Goal: Find contact information: Find contact information

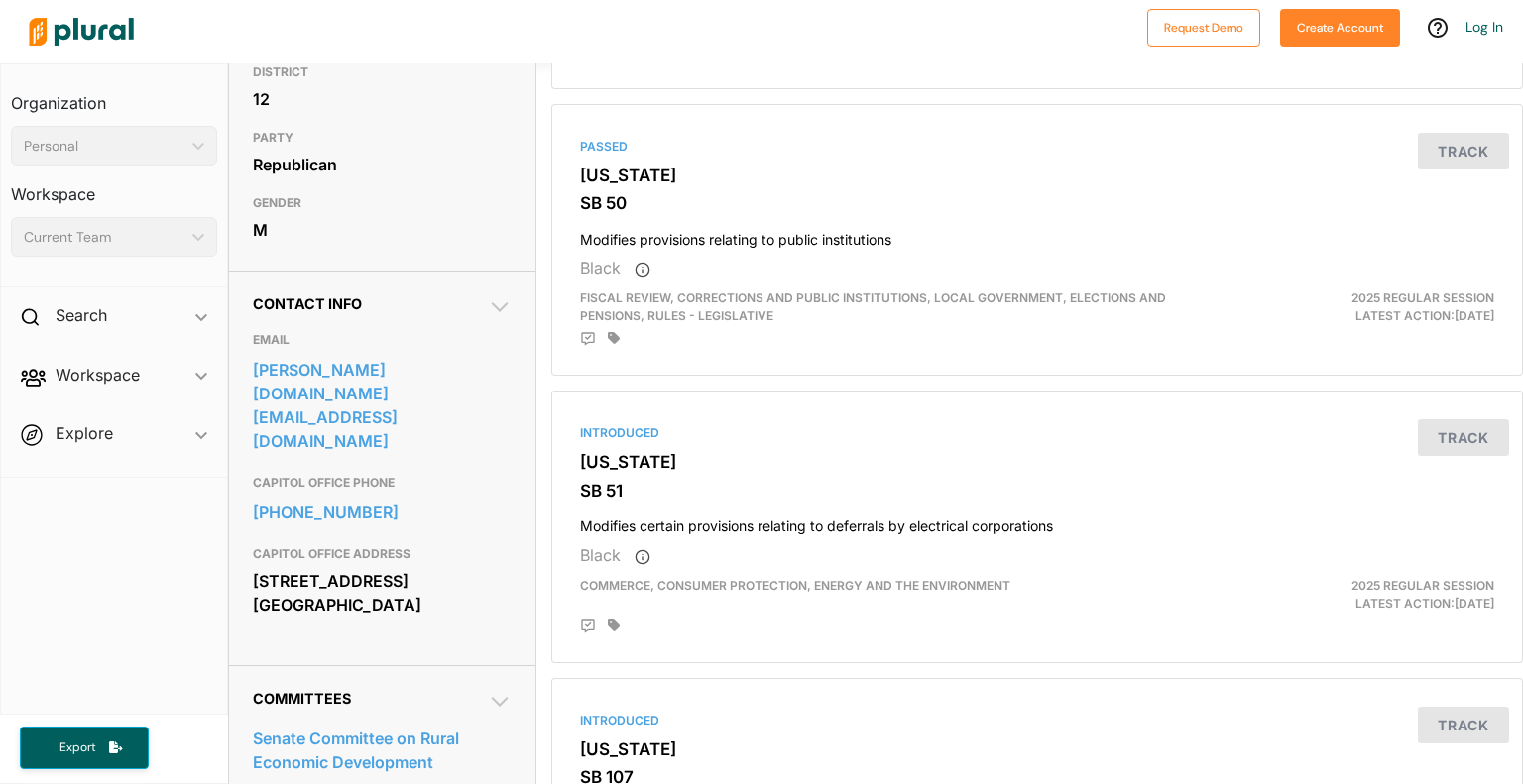
scroll to position [205, 0]
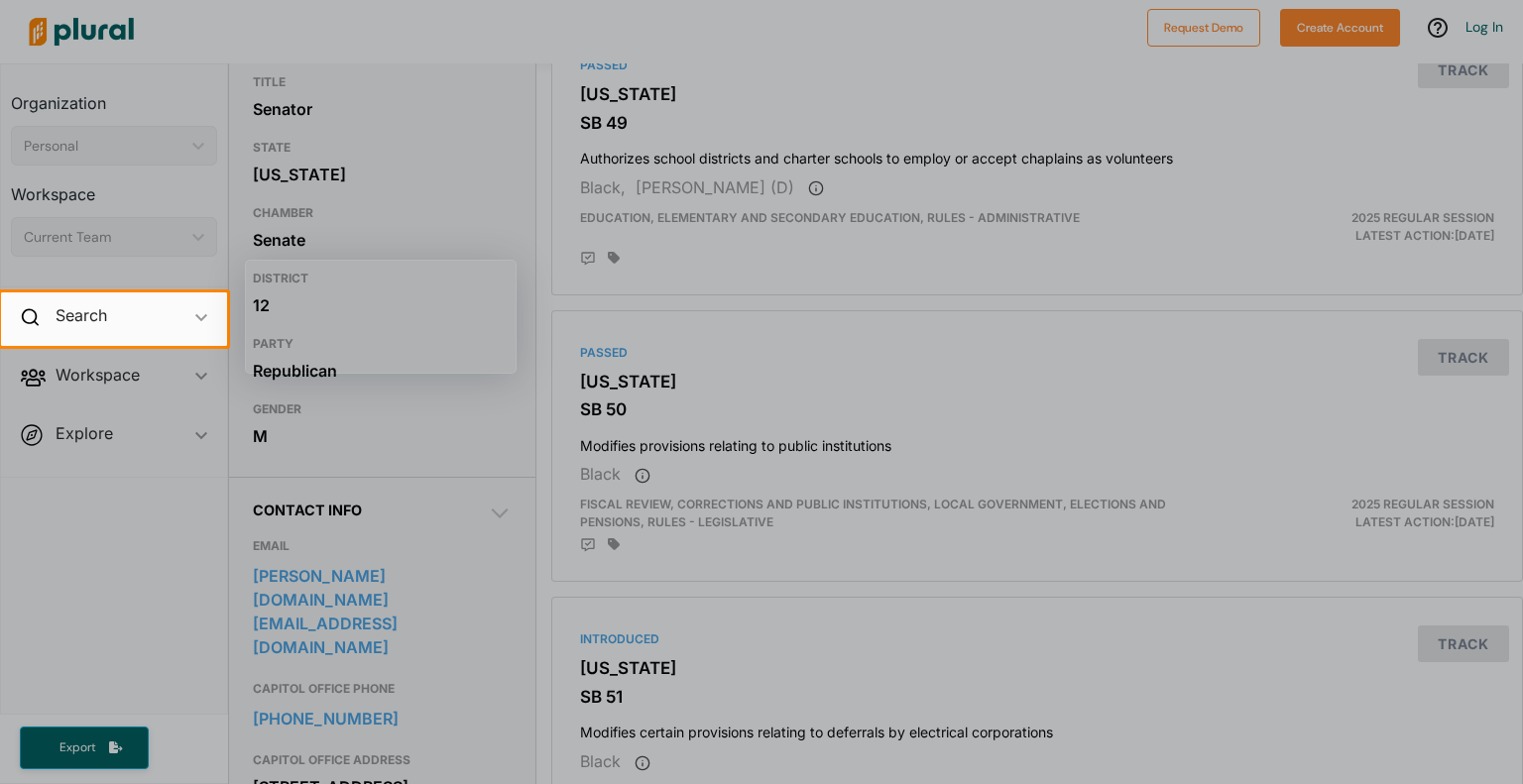
click at [460, 565] on div at bounding box center [762, 564] width 1523 height 438
click at [136, 585] on div at bounding box center [762, 564] width 1523 height 438
drag, startPoint x: 473, startPoint y: 564, endPoint x: 462, endPoint y: 576, distance: 16.3
click at [462, 576] on div at bounding box center [762, 564] width 1523 height 438
drag, startPoint x: 462, startPoint y: 576, endPoint x: 379, endPoint y: 101, distance: 482.2
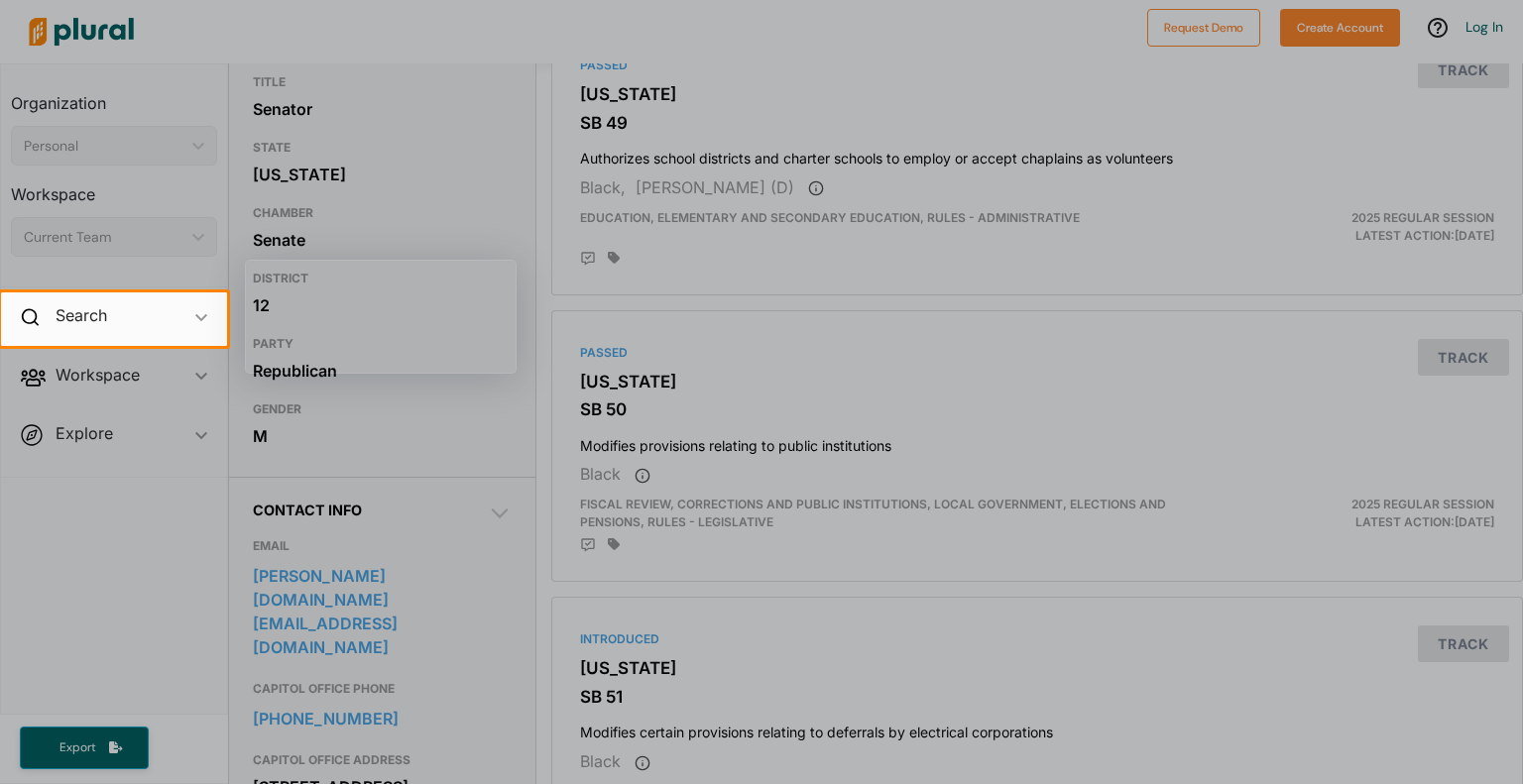
click at [379, 783] on div at bounding box center [762, 784] width 1523 height 0
click at [122, 539] on div at bounding box center [762, 564] width 1523 height 438
click at [191, 31] on div at bounding box center [762, 146] width 1523 height 292
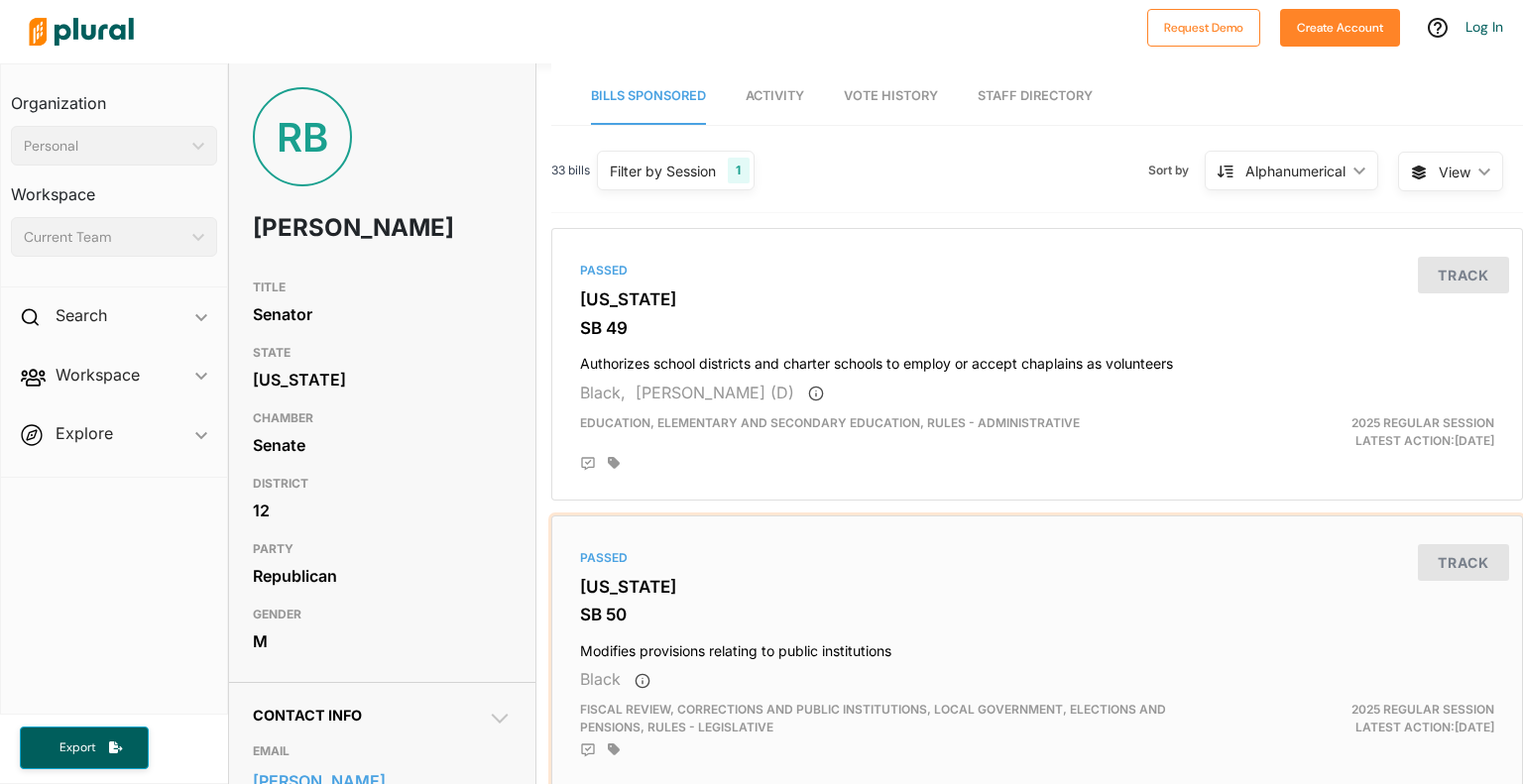
click at [551, 736] on div "Passed [US_STATE] SB 50 Modifies provisions relating to public institutions Bla…" at bounding box center [1036, 651] width 971 height 272
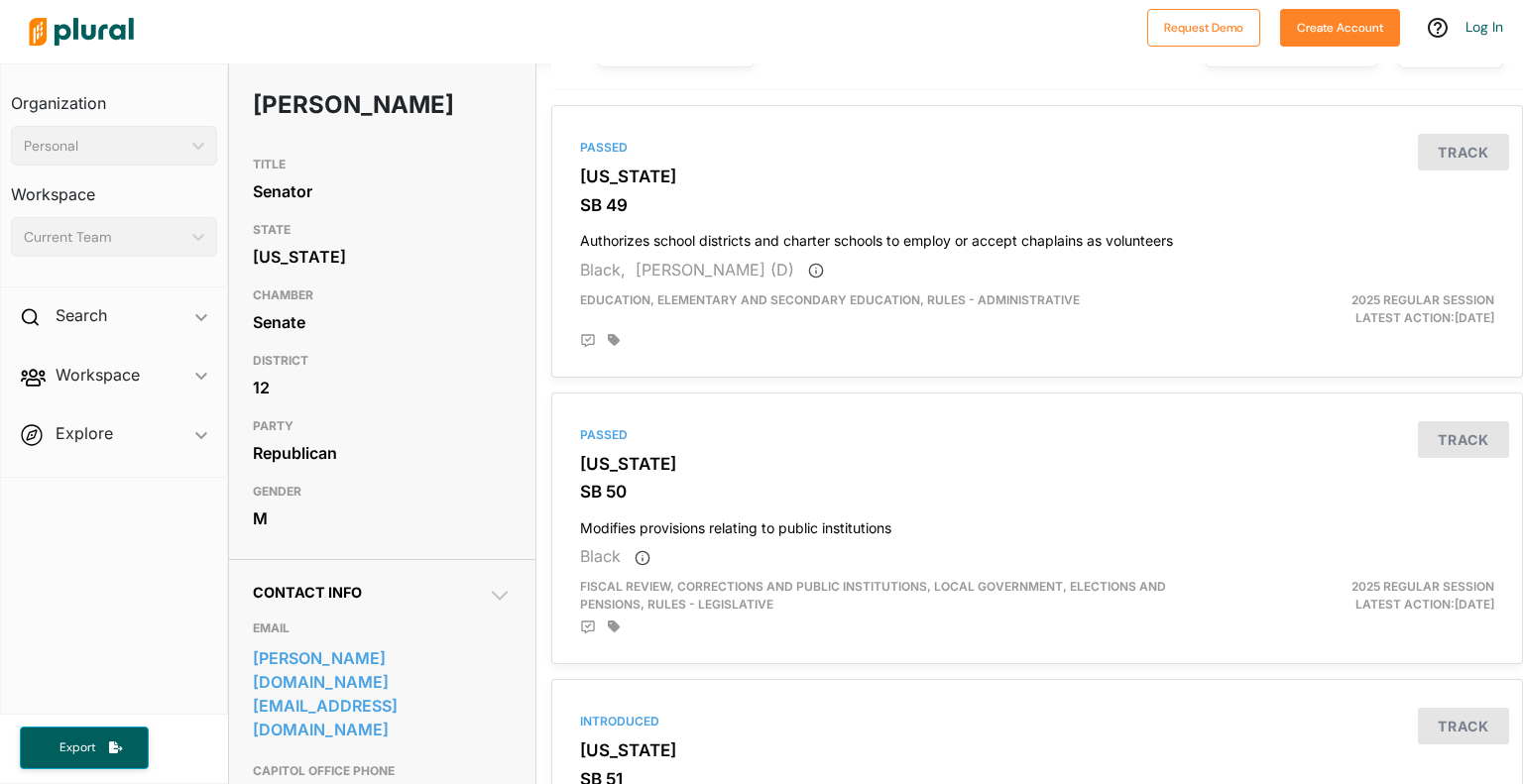
scroll to position [159, 0]
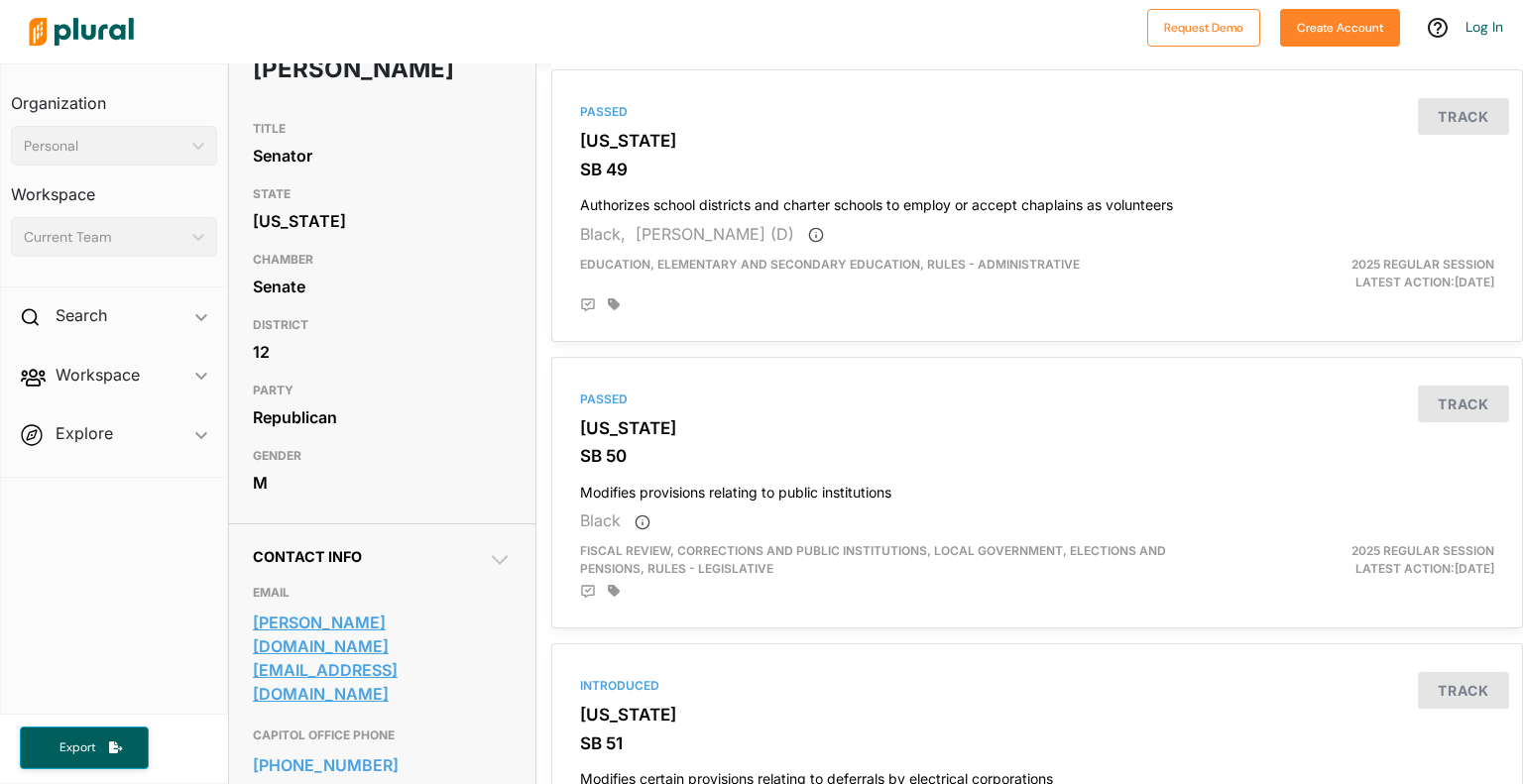
click at [397, 616] on link "[PERSON_NAME][DOMAIN_NAME][EMAIL_ADDRESS][DOMAIN_NAME]" at bounding box center [382, 658] width 259 height 101
click at [401, 613] on link "[PERSON_NAME][DOMAIN_NAME][EMAIL_ADDRESS][DOMAIN_NAME]" at bounding box center [382, 658] width 259 height 101
